Goal: Task Accomplishment & Management: Manage account settings

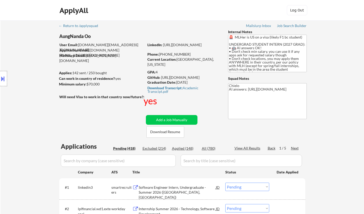
select select ""pending""
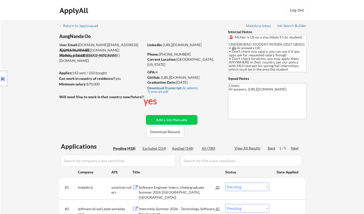
select select ""pending""
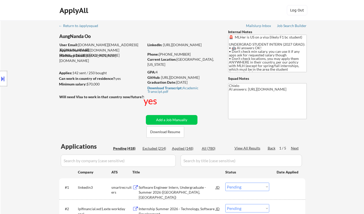
select select ""pending""
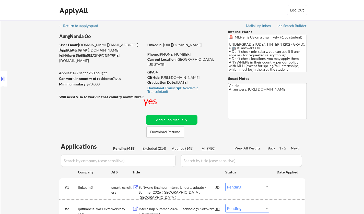
select select ""pending""
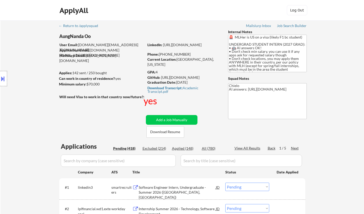
select select ""pending""
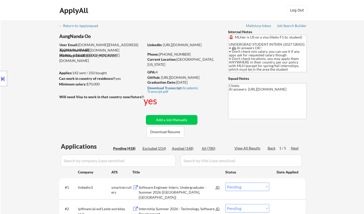
select select ""pending""
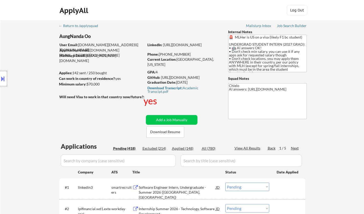
select select ""pending""
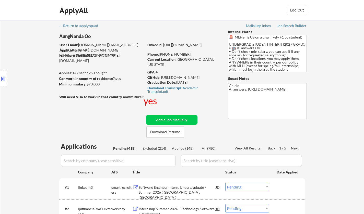
select select ""pending""
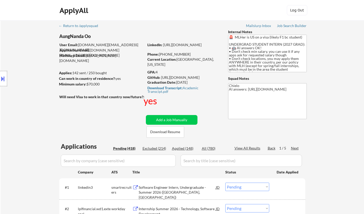
select select ""pending""
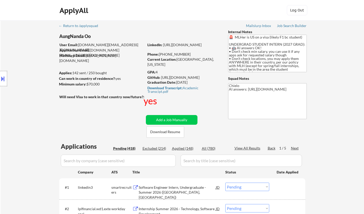
select select ""pending""
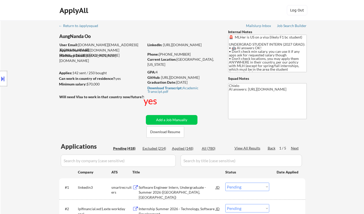
select select ""pending""
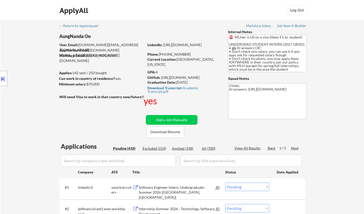
select select ""pending""
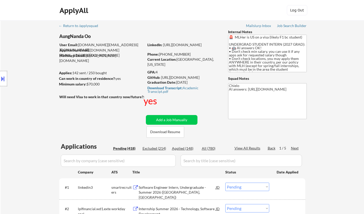
select select ""pending""
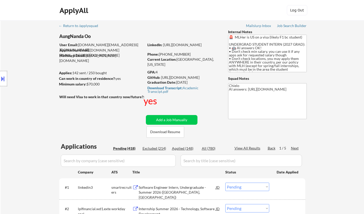
select select ""pending""
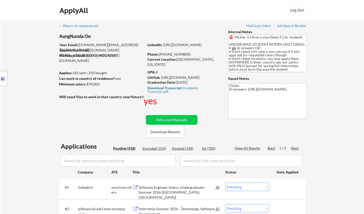
select select ""pending""
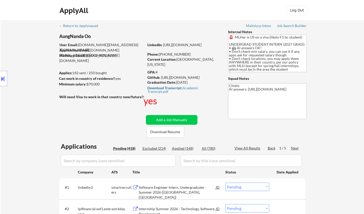
select select ""pending""
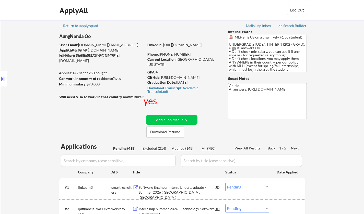
select select ""pending""
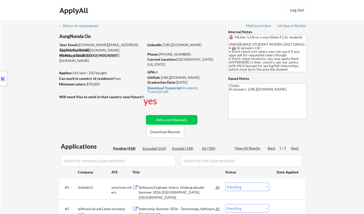
select select ""pending""
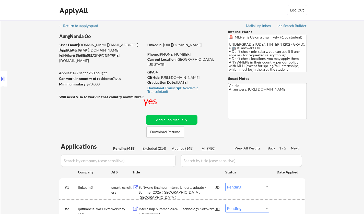
select select ""pending""
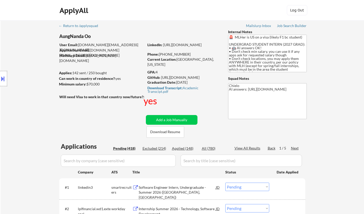
select select ""pending""
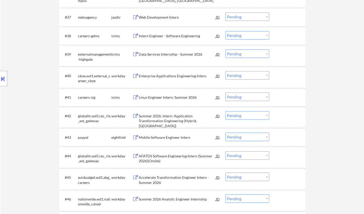
scroll to position [920, 0]
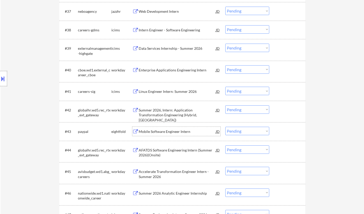
click at [171, 131] on div "Mobile Software Engineer Intern" at bounding box center [177, 131] width 77 height 5
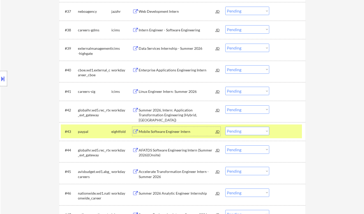
drag, startPoint x: 255, startPoint y: 132, endPoint x: 255, endPoint y: 135, distance: 3.1
click at [255, 132] on select "Choose an option... Pending Applied Excluded (Questions) Excluded (Expired) Exc…" at bounding box center [247, 131] width 44 height 8
click at [225, 127] on select "Choose an option... Pending Applied Excluded (Questions) Excluded (Expired) Exc…" at bounding box center [247, 131] width 44 height 8
select select ""pending""
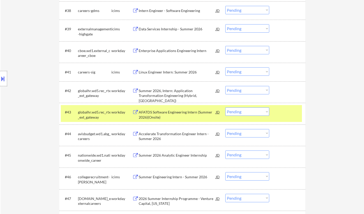
scroll to position [946, 0]
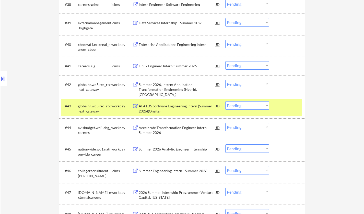
click at [164, 151] on div "Summer 2026 Analytic Engineer Internship" at bounding box center [177, 149] width 77 height 5
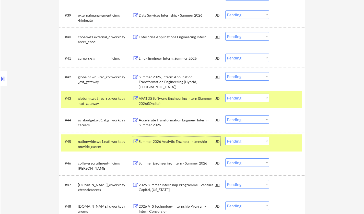
scroll to position [971, 0]
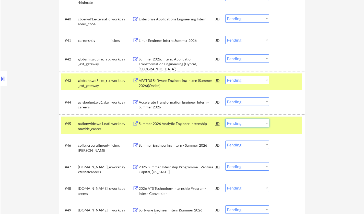
drag, startPoint x: 239, startPoint y: 120, endPoint x: 239, endPoint y: 124, distance: 3.6
click at [239, 124] on select "Choose an option... Pending Applied Excluded (Questions) Excluded (Expired) Exc…" at bounding box center [247, 123] width 44 height 8
click at [225, 119] on select "Choose an option... Pending Applied Excluded (Questions) Excluded (Expired) Exc…" at bounding box center [247, 123] width 44 height 8
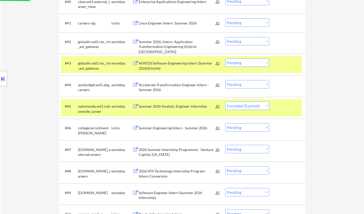
scroll to position [997, 0]
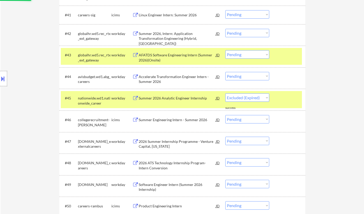
select select ""pending""
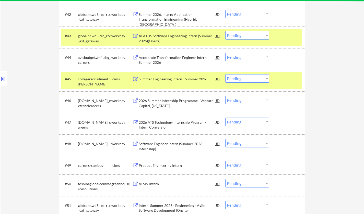
scroll to position [1022, 0]
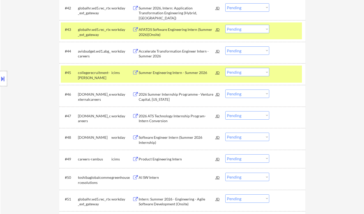
click at [158, 141] on div "Software Engineer Intern (Summer 2026 Internship)" at bounding box center [177, 140] width 77 height 10
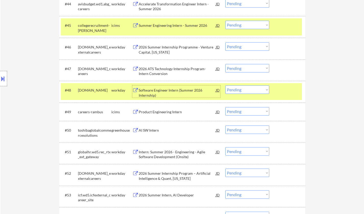
scroll to position [1074, 0]
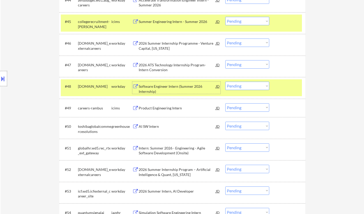
click at [252, 89] on select "Choose an option... Pending Applied Excluded (Questions) Excluded (Expired) Exc…" at bounding box center [247, 86] width 44 height 8
click at [225, 82] on select "Choose an option... Pending Applied Excluded (Questions) Excluded (Expired) Exc…" at bounding box center [247, 86] width 44 height 8
select select ""pending""
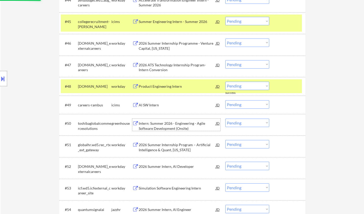
click at [149, 128] on div "Intern: Summer 2026 - Engineering - Agile Software Development (Onsite)" at bounding box center [177, 125] width 77 height 12
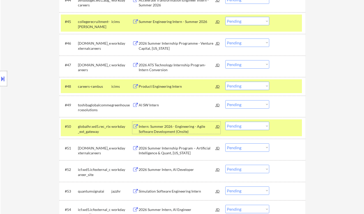
click at [146, 103] on div "AI SW Intern" at bounding box center [177, 105] width 77 height 5
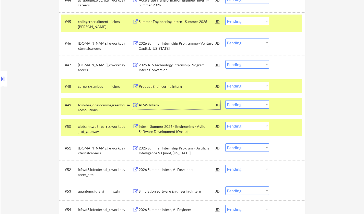
drag, startPoint x: 244, startPoint y: 105, endPoint x: 244, endPoint y: 108, distance: 2.6
click at [244, 105] on select "Choose an option... Pending Applied Excluded (Questions) Excluded (Expired) Exc…" at bounding box center [247, 104] width 44 height 8
click at [225, 100] on select "Choose an option... Pending Applied Excluded (Questions) Excluded (Expired) Exc…" at bounding box center [247, 104] width 44 height 8
select select ""pending""
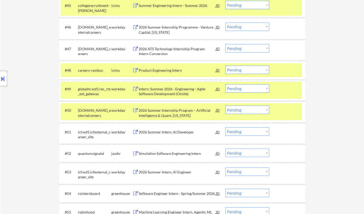
scroll to position [1099, 0]
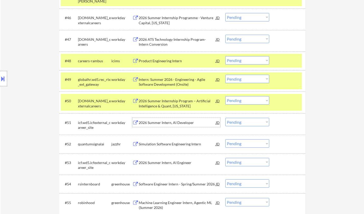
click at [175, 122] on div "2026 Summer Intern, AI Developer" at bounding box center [177, 122] width 77 height 5
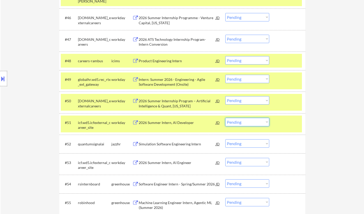
click at [245, 122] on select "Choose an option... Pending Applied Excluded (Questions) Excluded (Expired) Exc…" at bounding box center [247, 122] width 44 height 8
click at [225, 118] on select "Choose an option... Pending Applied Excluded (Questions) Excluded (Expired) Exc…" at bounding box center [247, 122] width 44 height 8
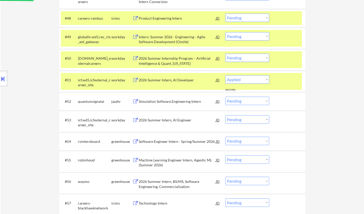
scroll to position [1150, 0]
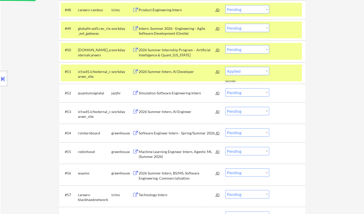
select select ""pending""
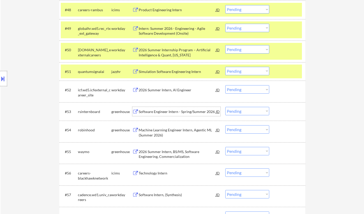
click at [163, 111] on div "Software Engineer Intern - Spring/Summer 2026" at bounding box center [177, 111] width 77 height 5
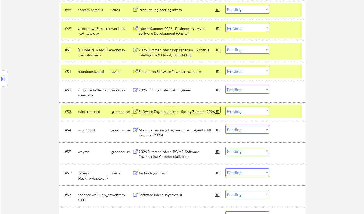
drag, startPoint x: 254, startPoint y: 111, endPoint x: 254, endPoint y: 115, distance: 3.1
click at [254, 111] on select "Choose an option... Pending Applied Excluded (Questions) Excluded (Expired) Exc…" at bounding box center [247, 111] width 44 height 8
click at [225, 107] on select "Choose an option... Pending Applied Excluded (Questions) Excluded (Expired) Exc…" at bounding box center [247, 111] width 44 height 8
select select ""pending""
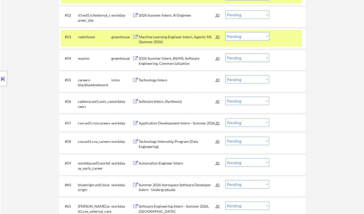
scroll to position [1227, 0]
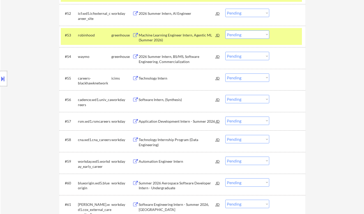
click at [158, 100] on div "Software Intern, (Synthesis)" at bounding box center [177, 99] width 77 height 5
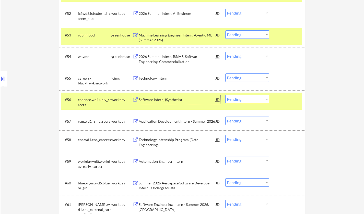
click at [233, 98] on select "Choose an option... Pending Applied Excluded (Questions) Excluded (Expired) Exc…" at bounding box center [247, 99] width 44 height 8
click at [225, 95] on select "Choose an option... Pending Applied Excluded (Questions) Excluded (Expired) Exc…" at bounding box center [247, 99] width 44 height 8
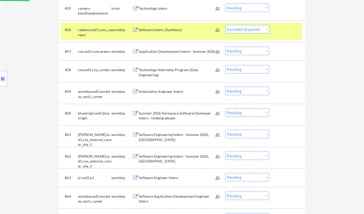
scroll to position [1304, 0]
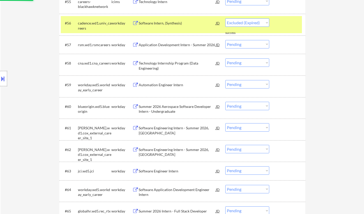
select select ""pending""
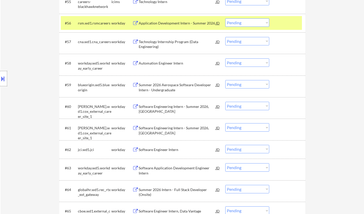
click at [170, 41] on div "Technology Internship Program (Data Engineering)" at bounding box center [177, 44] width 77 height 10
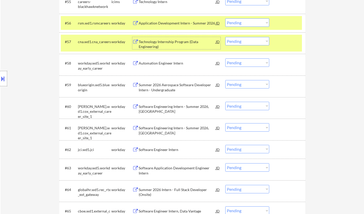
click at [244, 44] on select "Choose an option... Pending Applied Excluded (Questions) Excluded (Expired) Exc…" at bounding box center [247, 41] width 44 height 8
click at [225, 37] on select "Choose an option... Pending Applied Excluded (Questions) Excluded (Expired) Exc…" at bounding box center [247, 41] width 44 height 8
select select ""pending""
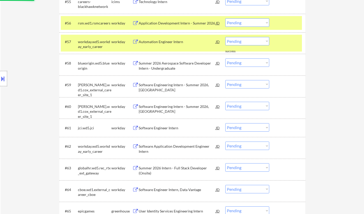
click at [164, 106] on div "Software Engineering Intern - Summer 2026, Atlanta" at bounding box center [177, 109] width 77 height 10
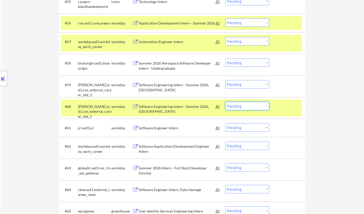
click at [257, 108] on select "Choose an option... Pending Applied Excluded (Questions) Excluded (Expired) Exc…" at bounding box center [247, 106] width 44 height 8
click at [225, 102] on select "Choose an option... Pending Applied Excluded (Questions) Excluded (Expired) Exc…" at bounding box center [247, 106] width 44 height 8
click at [154, 128] on div "Software Engineer Intern" at bounding box center [177, 128] width 77 height 5
select select ""pending""
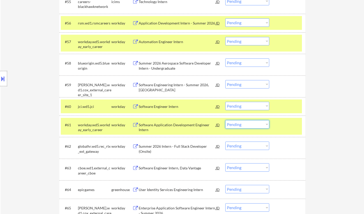
drag, startPoint x: 241, startPoint y: 126, endPoint x: 251, endPoint y: 129, distance: 10.9
click at [241, 126] on select "Choose an option... Pending Applied Excluded (Questions) Excluded (Expired) Exc…" at bounding box center [247, 124] width 44 height 8
click at [225, 120] on select "Choose an option... Pending Applied Excluded (Questions) Excluded (Expired) Exc…" at bounding box center [247, 124] width 44 height 8
select select ""pending""
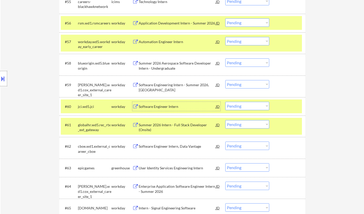
click at [166, 105] on div "Software Engineer Intern" at bounding box center [177, 106] width 77 height 5
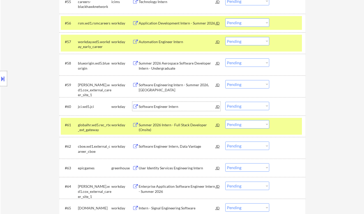
drag, startPoint x: 251, startPoint y: 105, endPoint x: 252, endPoint y: 108, distance: 3.0
click at [251, 105] on select "Choose an option... Pending Applied Excluded (Questions) Excluded (Expired) Exc…" at bounding box center [247, 106] width 44 height 8
click at [225, 102] on select "Choose an option... Pending Applied Excluded (Questions) Excluded (Expired) Exc…" at bounding box center [247, 106] width 44 height 8
select select ""pending""
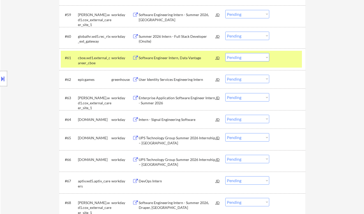
scroll to position [1380, 0]
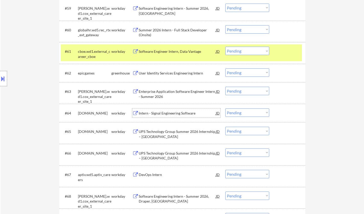
click at [164, 115] on div "Intern - Signal Engineering Software" at bounding box center [177, 113] width 77 height 5
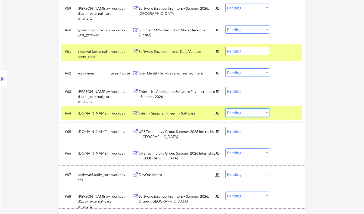
click at [240, 116] on select "Choose an option... Pending Applied Excluded (Questions) Excluded (Expired) Exc…" at bounding box center [247, 113] width 44 height 8
click at [225, 109] on select "Choose an option... Pending Applied Excluded (Questions) Excluded (Expired) Exc…" at bounding box center [247, 113] width 44 height 8
select select ""pending""
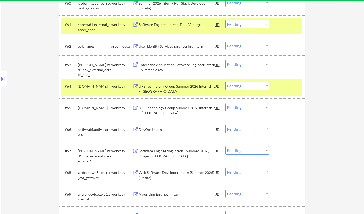
scroll to position [1431, 0]
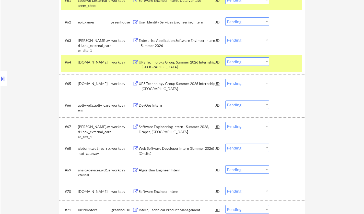
click at [151, 106] on div "DevOps Intern" at bounding box center [177, 105] width 77 height 5
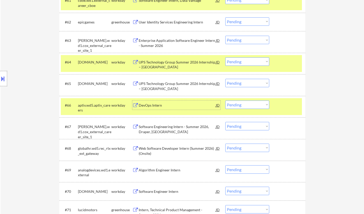
click at [256, 104] on select "Choose an option... Pending Applied Excluded (Questions) Excluded (Expired) Exc…" at bounding box center [247, 105] width 44 height 8
click at [225, 101] on select "Choose an option... Pending Applied Excluded (Questions) Excluded (Expired) Exc…" at bounding box center [247, 105] width 44 height 8
select select ""pending""
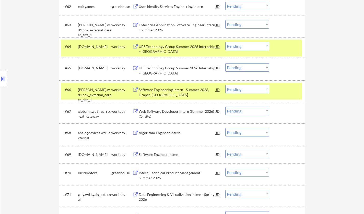
scroll to position [1483, 0]
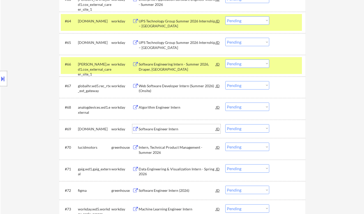
click at [158, 129] on div "Software Engineer Intern" at bounding box center [177, 129] width 77 height 5
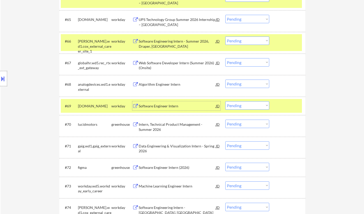
scroll to position [1534, 0]
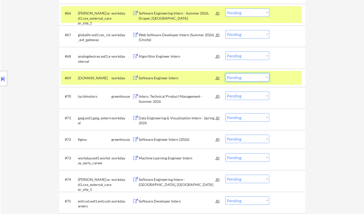
click at [246, 76] on select "Choose an option... Pending Applied Excluded (Questions) Excluded (Expired) Exc…" at bounding box center [247, 77] width 44 height 8
drag, startPoint x: 253, startPoint y: 78, endPoint x: 255, endPoint y: 81, distance: 3.8
click at [253, 78] on select "Choose an option... Pending Applied Excluded (Questions) Excluded (Expired) Exc…" at bounding box center [247, 77] width 44 height 8
click at [225, 73] on select "Choose an option... Pending Applied Excluded (Questions) Excluded (Expired) Exc…" at bounding box center [247, 77] width 44 height 8
select select ""pending""
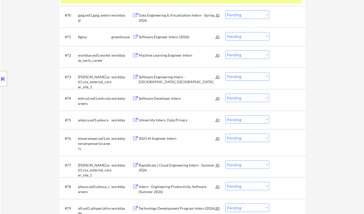
scroll to position [1636, 0]
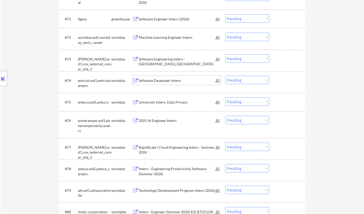
click at [166, 81] on div "Software Developer Intern" at bounding box center [177, 80] width 77 height 5
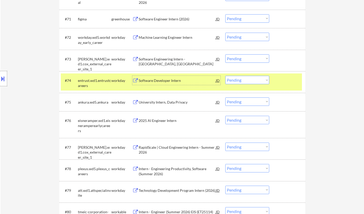
click at [260, 81] on select "Choose an option... Pending Applied Excluded (Questions) Excluded (Expired) Exc…" at bounding box center [247, 80] width 44 height 8
click at [225, 76] on select "Choose an option... Pending Applied Excluded (Questions) Excluded (Expired) Exc…" at bounding box center [247, 80] width 44 height 8
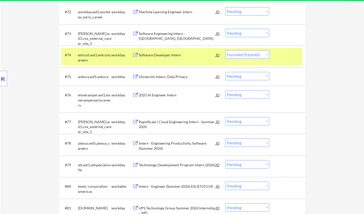
select select ""pending""
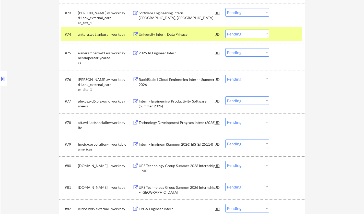
scroll to position [1687, 0]
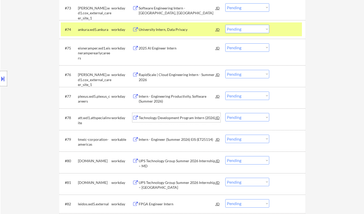
click at [175, 118] on div "Technology Development Program Intern (2026)" at bounding box center [177, 118] width 77 height 5
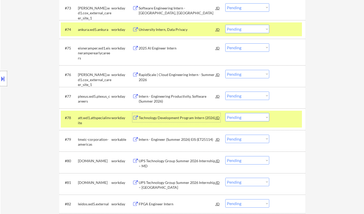
click at [243, 119] on select "Choose an option... Pending Applied Excluded (Questions) Excluded (Expired) Exc…" at bounding box center [247, 117] width 44 height 8
click at [225, 113] on select "Choose an option... Pending Applied Excluded (Questions) Excluded (Expired) Exc…" at bounding box center [247, 117] width 44 height 8
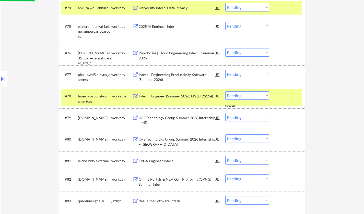
scroll to position [1738, 0]
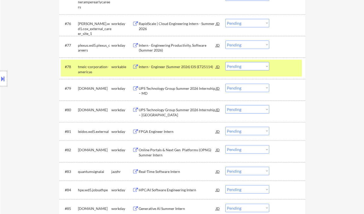
click at [174, 66] on div "Intern - Engineer (Summer 2026) EIS (ET25114)" at bounding box center [177, 66] width 77 height 5
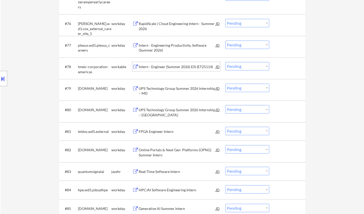
drag, startPoint x: 243, startPoint y: 66, endPoint x: 247, endPoint y: 70, distance: 5.6
click at [243, 66] on select "Choose an option... Pending Applied Excluded (Questions) Excluded (Expired) Exc…" at bounding box center [247, 66] width 44 height 8
click at [225, 62] on select "Choose an option... Pending Applied Excluded (Questions) Excluded (Expired) Exc…" at bounding box center [247, 66] width 44 height 8
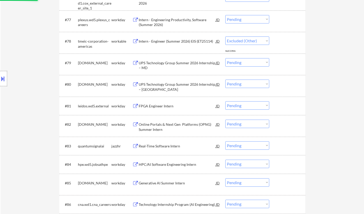
select select ""pending""
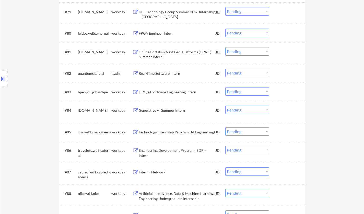
scroll to position [1840, 0]
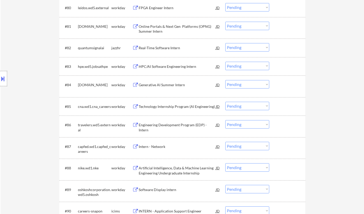
click at [164, 107] on div "Technology Internship Program (AI Engineering)" at bounding box center [177, 106] width 77 height 5
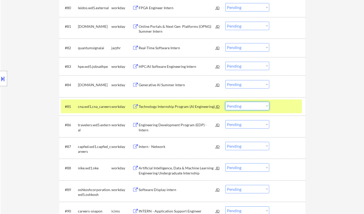
click at [249, 107] on select "Choose an option... Pending Applied Excluded (Questions) Excluded (Expired) Exc…" at bounding box center [247, 106] width 44 height 8
drag, startPoint x: 332, startPoint y: 131, endPoint x: 325, endPoint y: 130, distance: 6.3
click at [248, 107] on select "Choose an option... Pending Applied Excluded (Questions) Excluded (Expired) Exc…" at bounding box center [247, 106] width 44 height 8
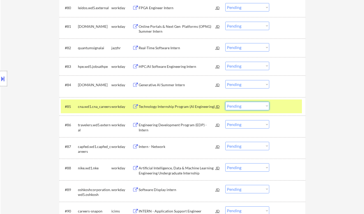
click at [245, 106] on select "Choose an option... Pending Applied Excluded (Questions) Excluded (Expired) Exc…" at bounding box center [247, 106] width 44 height 8
click at [225, 102] on select "Choose an option... Pending Applied Excluded (Questions) Excluded (Expired) Exc…" at bounding box center [247, 106] width 44 height 8
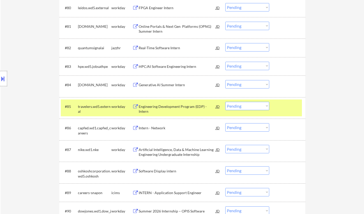
click at [179, 108] on div "Engineering Development Program (EDP) - Intern" at bounding box center [177, 109] width 77 height 10
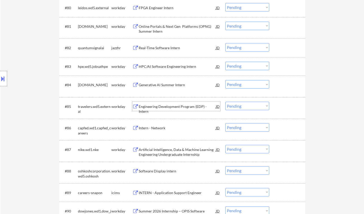
click at [249, 106] on select "Choose an option... Pending Applied Excluded (Questions) Excluded (Expired) Exc…" at bounding box center [247, 106] width 44 height 8
click at [225, 102] on select "Choose an option... Pending Applied Excluded (Questions) Excluded (Expired) Exc…" at bounding box center [247, 106] width 44 height 8
select select ""pending""
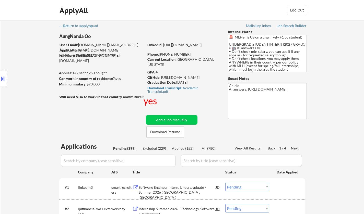
scroll to position [153, 0]
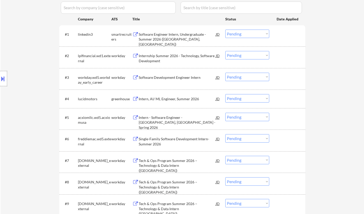
click at [164, 56] on div "Internship Summer 2026 - Technology, Software Development" at bounding box center [177, 58] width 77 height 10
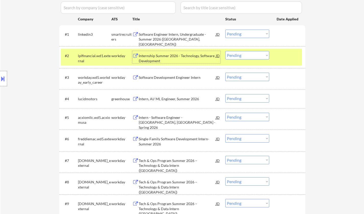
drag, startPoint x: 255, startPoint y: 53, endPoint x: 256, endPoint y: 59, distance: 6.7
click at [255, 53] on select "Choose an option... Pending Applied Excluded (Questions) Excluded (Expired) Exc…" at bounding box center [247, 55] width 44 height 8
click at [225, 51] on select "Choose an option... Pending Applied Excluded (Questions) Excluded (Expired) Exc…" at bounding box center [247, 55] width 44 height 8
select select ""pending""
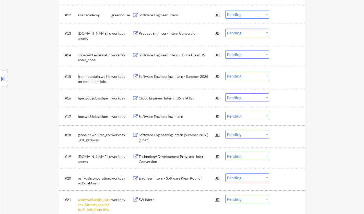
scroll to position [435, 0]
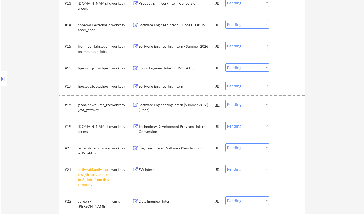
click at [172, 127] on div "Technology Development Program- Intern Conversion" at bounding box center [177, 129] width 77 height 10
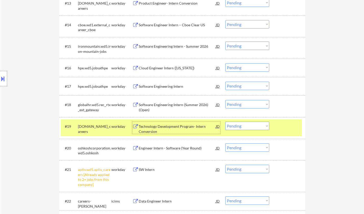
click at [243, 124] on select "Choose an option... Pending Applied Excluded (Questions) Excluded (Expired) Exc…" at bounding box center [247, 126] width 44 height 8
click at [225, 122] on select "Choose an option... Pending Applied Excluded (Questions) Excluded (Expired) Exc…" at bounding box center [247, 126] width 44 height 8
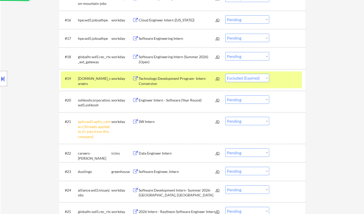
scroll to position [486, 0]
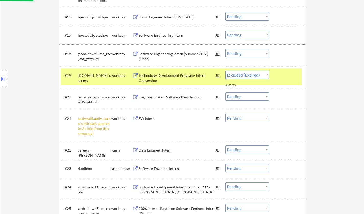
select select ""pending""
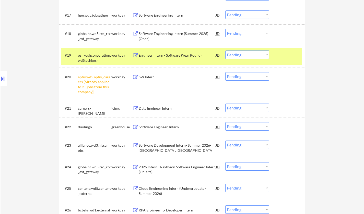
scroll to position [511, 0]
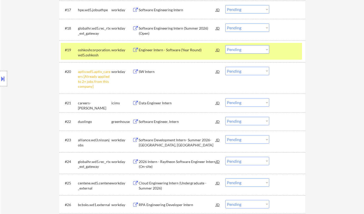
click at [163, 144] on div "Software Development Intern- Summer 2026- Farmington Hills, MI" at bounding box center [177, 143] width 77 height 10
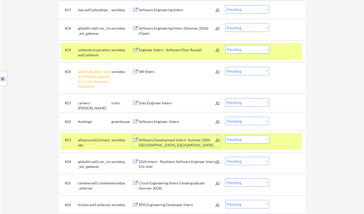
click at [241, 138] on select "Choose an option... Pending Applied Excluded (Questions) Excluded (Expired) Exc…" at bounding box center [247, 139] width 44 height 8
click at [225, 135] on select "Choose an option... Pending Applied Excluded (Questions) Excluded (Expired) Exc…" at bounding box center [247, 139] width 44 height 8
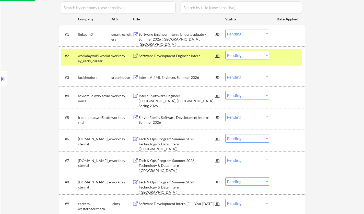
scroll to position [0, 0]
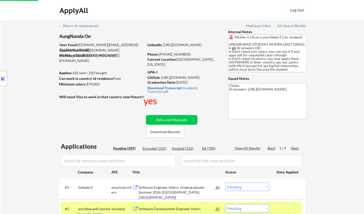
select select ""pending""
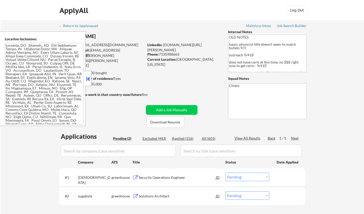
select select ""pending""
click at [89, 81] on button at bounding box center [88, 79] width 6 height 8
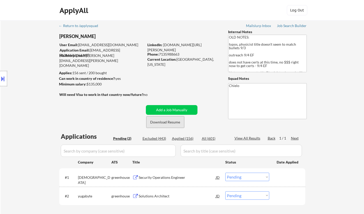
click at [168, 121] on button "Download Resume" at bounding box center [165, 123] width 38 height 12
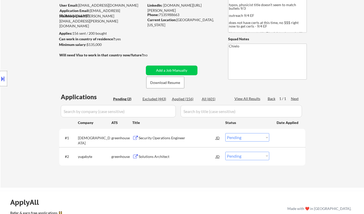
scroll to position [77, 0]
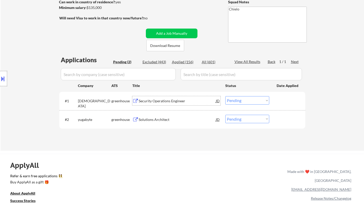
click at [161, 100] on div "Security Operations Engineer" at bounding box center [177, 101] width 77 height 5
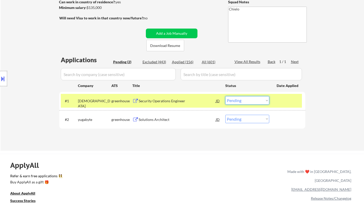
click at [239, 104] on select "Choose an option... Pending Applied Excluded (Questions) Excluded (Expired) Exc…" at bounding box center [247, 100] width 44 height 8
click at [225, 96] on select "Choose an option... Pending Applied Excluded (Questions) Excluded (Expired) Exc…" at bounding box center [247, 100] width 44 height 8
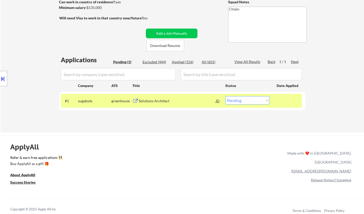
click at [159, 100] on div "Solutions Architect" at bounding box center [177, 101] width 77 height 5
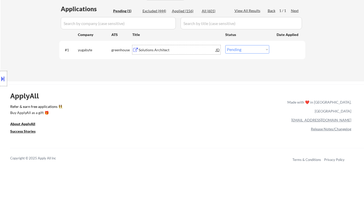
scroll to position [102, 0]
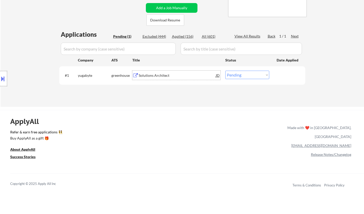
click at [250, 77] on select "Choose an option... Pending Applied Excluded (Questions) Excluded (Expired) Exc…" at bounding box center [247, 75] width 44 height 8
select select ""excluded""
click at [225, 71] on select "Choose an option... Pending Applied Excluded (Questions) Excluded (Expired) Exc…" at bounding box center [247, 75] width 44 height 8
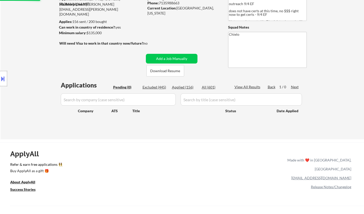
scroll to position [51, 0]
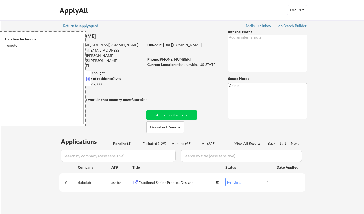
click at [89, 81] on button at bounding box center [88, 79] width 6 height 8
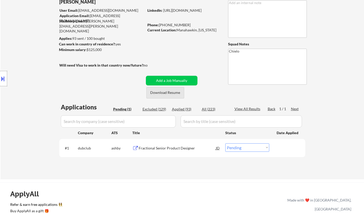
scroll to position [51, 0]
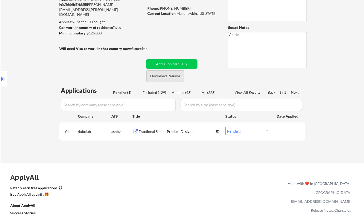
click at [167, 76] on button "Download Resume" at bounding box center [165, 77] width 38 height 12
click at [164, 133] on div "Fractional Senior Product Designer" at bounding box center [177, 131] width 77 height 5
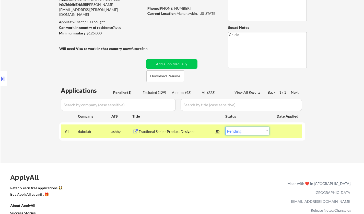
click at [244, 134] on select "Choose an option... Pending Applied Excluded (Questions) Excluded (Expired) Exc…" at bounding box center [247, 131] width 44 height 8
select select ""applied""
click at [225, 127] on select "Choose an option... Pending Applied Excluded (Questions) Excluded (Expired) Exc…" at bounding box center [247, 131] width 44 height 8
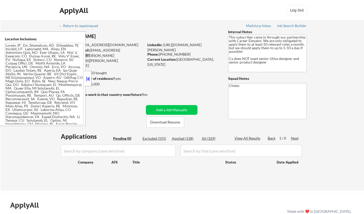
click at [87, 79] on button at bounding box center [88, 79] width 6 height 8
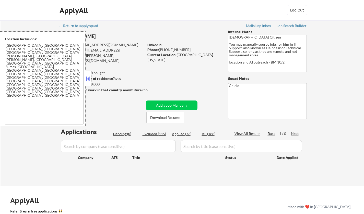
click at [87, 78] on button at bounding box center [88, 79] width 6 height 8
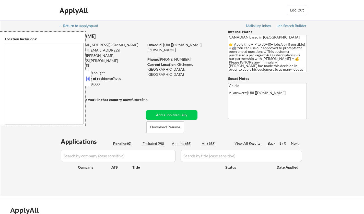
click at [91, 78] on div at bounding box center [87, 78] width 7 height 15
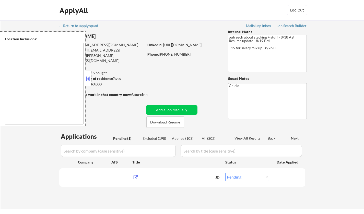
select select ""pending""
type textarea "[GEOGRAPHIC_DATA], [GEOGRAPHIC_DATA] [GEOGRAPHIC_DATA], [GEOGRAPHIC_DATA] [GEOG…"
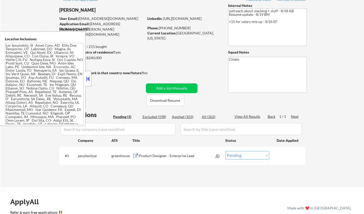
scroll to position [51, 0]
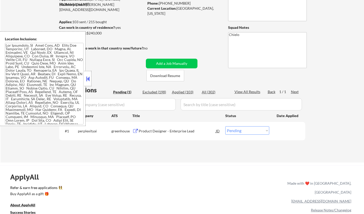
click at [87, 78] on button at bounding box center [88, 79] width 6 height 8
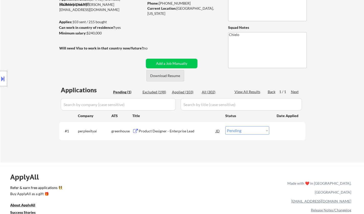
click at [165, 77] on button "Download Resume" at bounding box center [165, 76] width 38 height 12
click at [163, 130] on div "Product Designer - Enterprise Lead" at bounding box center [177, 131] width 77 height 5
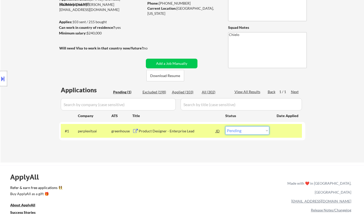
drag, startPoint x: 244, startPoint y: 130, endPoint x: 249, endPoint y: 134, distance: 7.1
click at [244, 130] on select "Choose an option... Pending Applied Excluded (Questions) Excluded (Expired) Exc…" at bounding box center [247, 131] width 44 height 8
select select ""excluded""
click at [225, 127] on select "Choose an option... Pending Applied Excluded (Questions) Excluded (Expired) Exc…" at bounding box center [247, 131] width 44 height 8
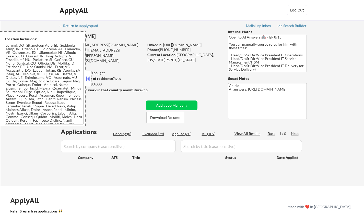
click at [88, 79] on button at bounding box center [88, 79] width 6 height 8
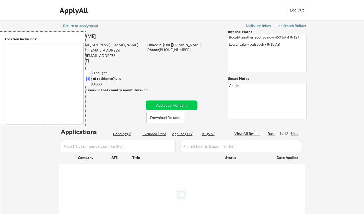
select select ""pending""
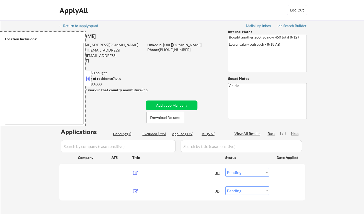
type textarea "[GEOGRAPHIC_DATA], [GEOGRAPHIC_DATA] [GEOGRAPHIC_DATA], [GEOGRAPHIC_DATA] [GEOG…"
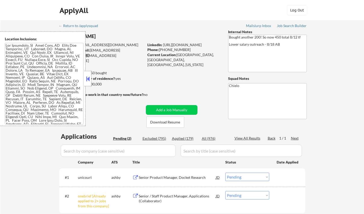
click at [89, 81] on button at bounding box center [88, 79] width 6 height 8
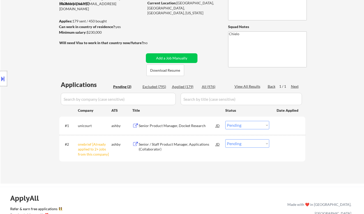
scroll to position [77, 0]
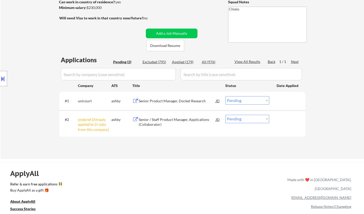
drag, startPoint x: 247, startPoint y: 120, endPoint x: 253, endPoint y: 122, distance: 6.2
click at [249, 120] on select "Choose an option... Pending Applied Excluded (Questions) Excluded (Expired) Exc…" at bounding box center [247, 119] width 44 height 8
select select ""excluded__other_""
click at [225, 115] on select "Choose an option... Pending Applied Excluded (Questions) Excluded (Expired) Exc…" at bounding box center [247, 119] width 44 height 8
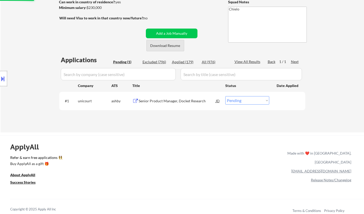
click at [165, 43] on button "Download Resume" at bounding box center [165, 46] width 38 height 12
click at [160, 99] on div "Senior Product Manager, Docket Research" at bounding box center [177, 101] width 77 height 5
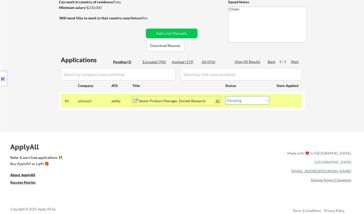
drag, startPoint x: 252, startPoint y: 100, endPoint x: 253, endPoint y: 102, distance: 2.6
click at [252, 100] on select "Choose an option... Pending Applied Excluded (Questions) Excluded (Expired) Exc…" at bounding box center [247, 100] width 44 height 8
select select ""excluded__bad_match_""
click at [225, 96] on select "Choose an option... Pending Applied Excluded (Questions) Excluded (Expired) Exc…" at bounding box center [247, 100] width 44 height 8
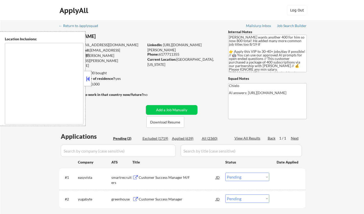
select select ""pending""
click at [87, 79] on button at bounding box center [88, 79] width 6 height 8
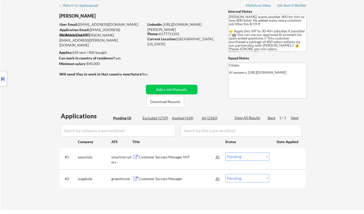
scroll to position [26, 0]
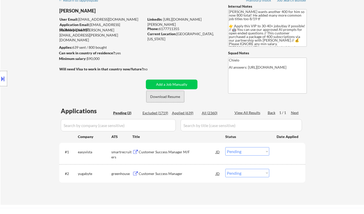
click at [168, 96] on button "Download Resume" at bounding box center [165, 97] width 38 height 12
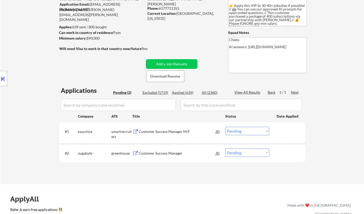
scroll to position [51, 0]
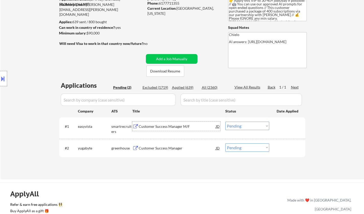
click at [167, 126] on div "Customer Success Manager M/F" at bounding box center [177, 126] width 77 height 5
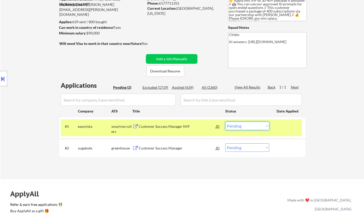
click at [246, 127] on select "Choose an option... Pending Applied Excluded (Questions) Excluded (Expired) Exc…" at bounding box center [247, 126] width 44 height 8
click at [225, 122] on select "Choose an option... Pending Applied Excluded (Questions) Excluded (Expired) Exc…" at bounding box center [247, 126] width 44 height 8
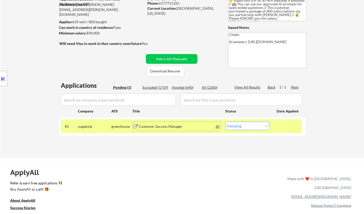
click at [161, 131] on div "Customer Success Manager" at bounding box center [177, 126] width 77 height 9
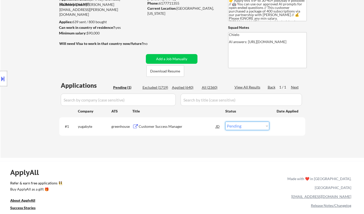
click at [249, 128] on select "Choose an option... Pending Applied Excluded (Questions) Excluded (Expired) Exc…" at bounding box center [247, 126] width 44 height 8
select select ""applied""
click at [225, 122] on select "Choose an option... Pending Applied Excluded (Questions) Excluded (Expired) Exc…" at bounding box center [247, 126] width 44 height 8
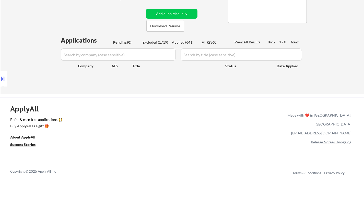
scroll to position [77, 0]
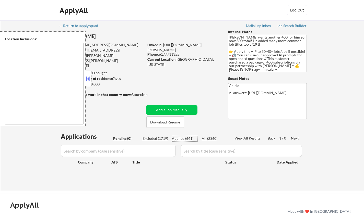
click at [181, 137] on div "Applied (641)" at bounding box center [185, 138] width 26 height 5
select select ""applied""
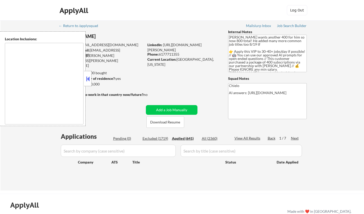
select select ""applied""
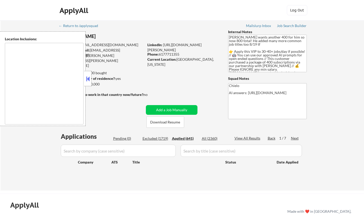
select select ""applied""
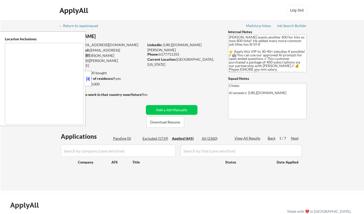
select select ""applied""
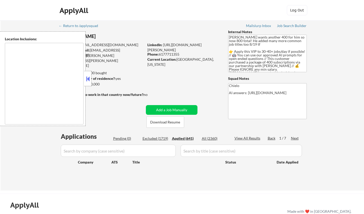
select select ""applied""
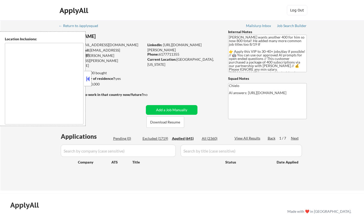
select select ""applied""
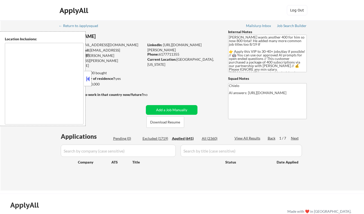
select select ""applied""
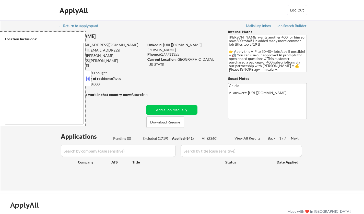
select select ""applied""
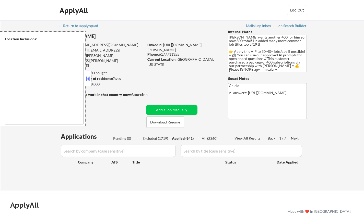
select select ""applied""
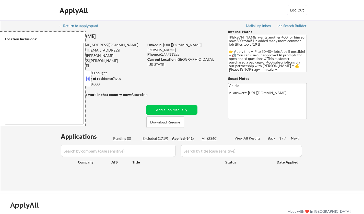
select select ""applied""
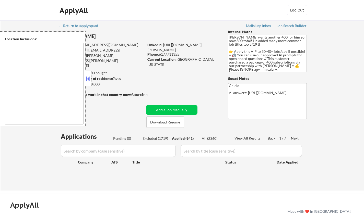
select select ""applied""
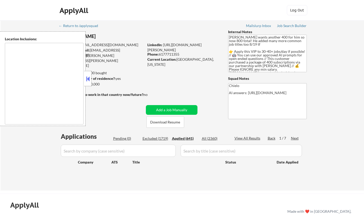
select select ""applied""
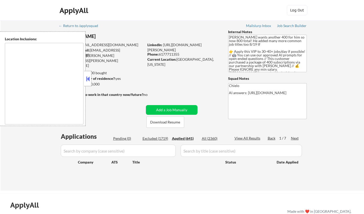
select select ""applied""
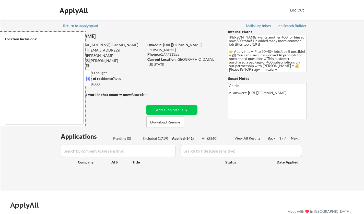
select select ""applied""
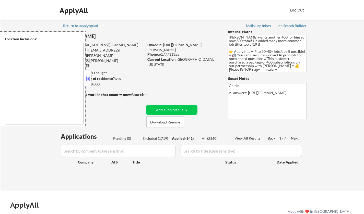
select select ""applied""
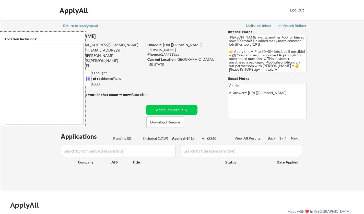
select select ""applied""
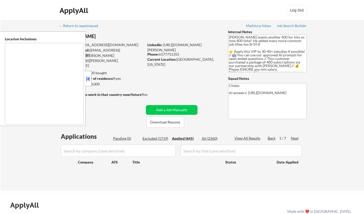
select select ""applied""
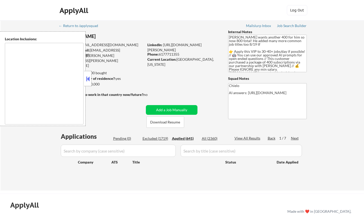
select select ""applied""
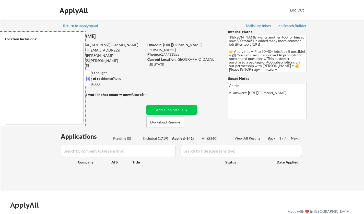
select select ""applied""
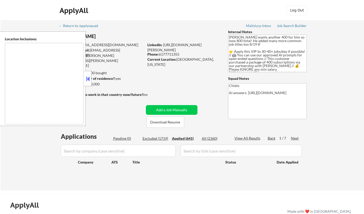
select select ""applied""
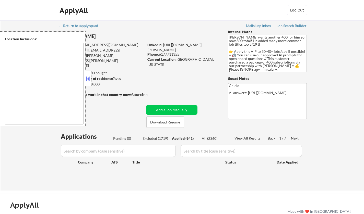
select select ""applied""
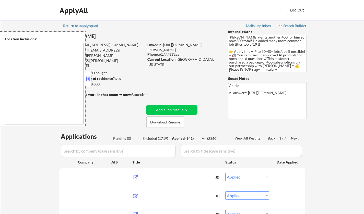
click at [88, 78] on button at bounding box center [88, 79] width 6 height 8
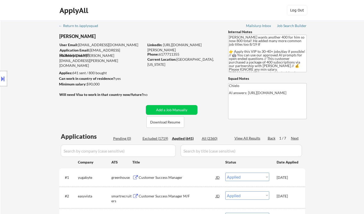
scroll to position [26, 0]
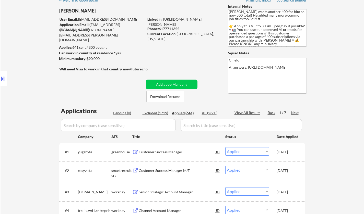
click at [162, 151] on div "Customer Success Manager" at bounding box center [177, 152] width 77 height 5
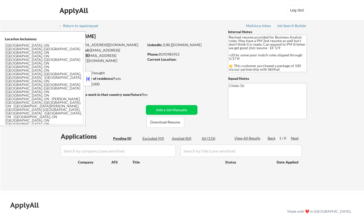
click at [89, 79] on button at bounding box center [88, 79] width 6 height 8
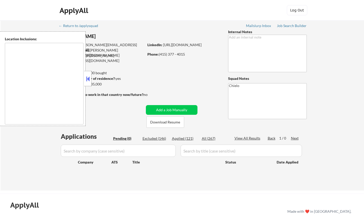
type textarea "[GEOGRAPHIC_DATA], [GEOGRAPHIC_DATA] [GEOGRAPHIC_DATA], [GEOGRAPHIC_DATA] [GEOG…"
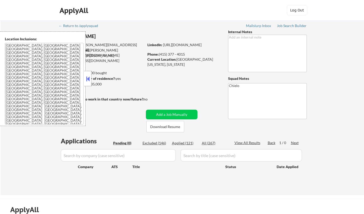
click at [90, 77] on button at bounding box center [88, 79] width 6 height 8
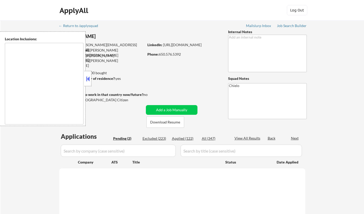
type textarea "[GEOGRAPHIC_DATA], [GEOGRAPHIC_DATA] [GEOGRAPHIC_DATA], [GEOGRAPHIC_DATA] [GEOG…"
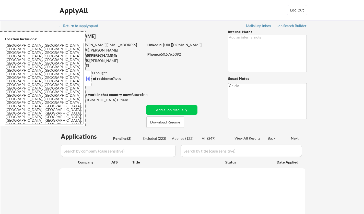
select select ""pending""
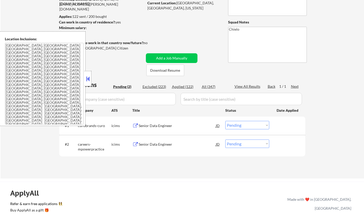
scroll to position [77, 0]
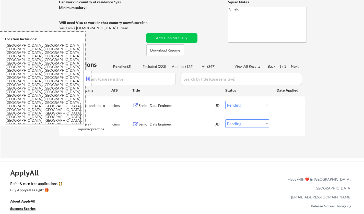
click at [87, 78] on button at bounding box center [88, 79] width 6 height 8
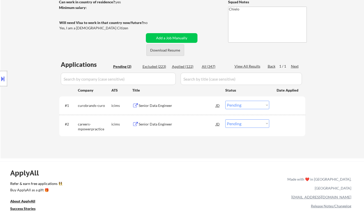
click at [161, 50] on button "Download Resume" at bounding box center [165, 50] width 38 height 12
click at [161, 107] on div "Senior Data Engineer" at bounding box center [177, 105] width 77 height 5
